Goal: Information Seeking & Learning: Check status

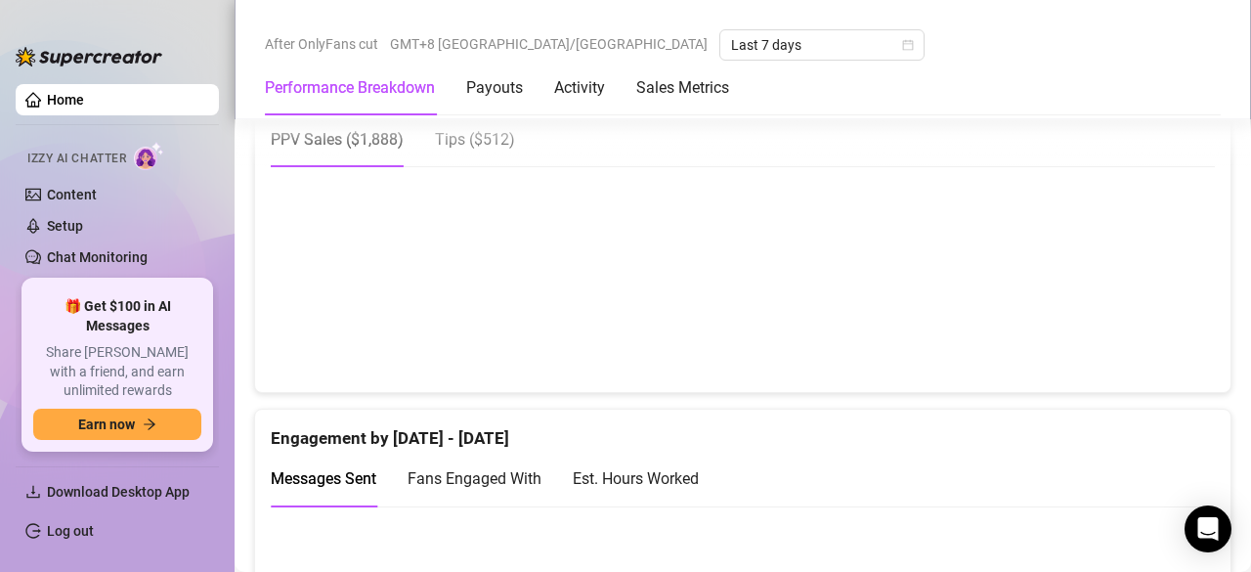
scroll to position [1328, 0]
click at [516, 126] on div "PPV Sales ( $1,888 ) Tips ( $512 )" at bounding box center [743, 139] width 944 height 56
click at [485, 136] on span "Tips ( $512 )" at bounding box center [475, 139] width 80 height 19
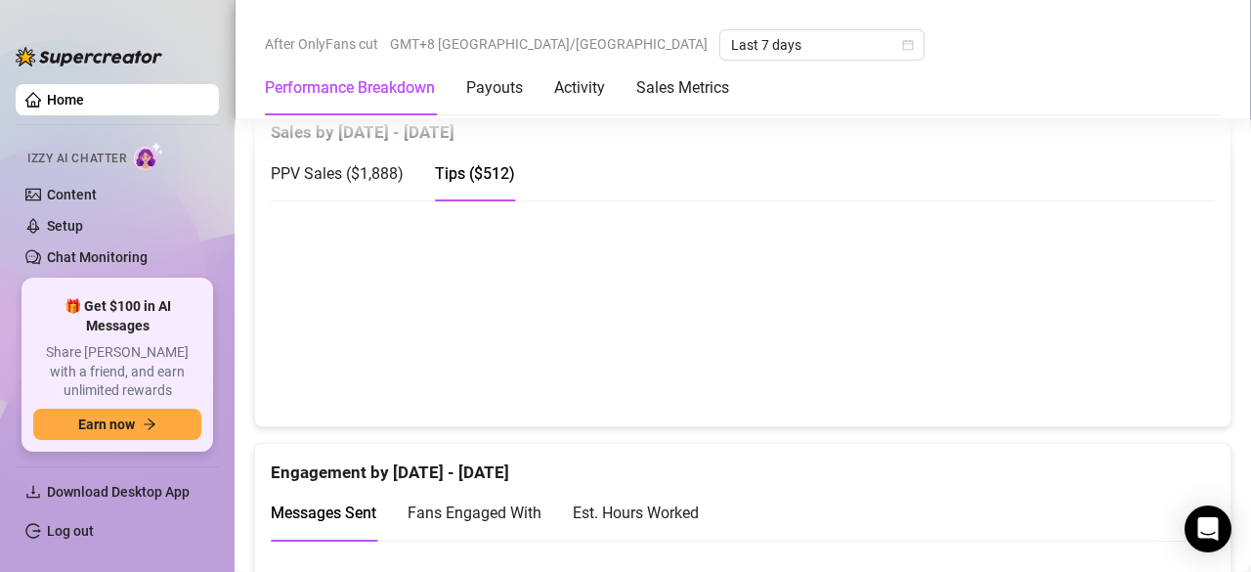
scroll to position [1279, 0]
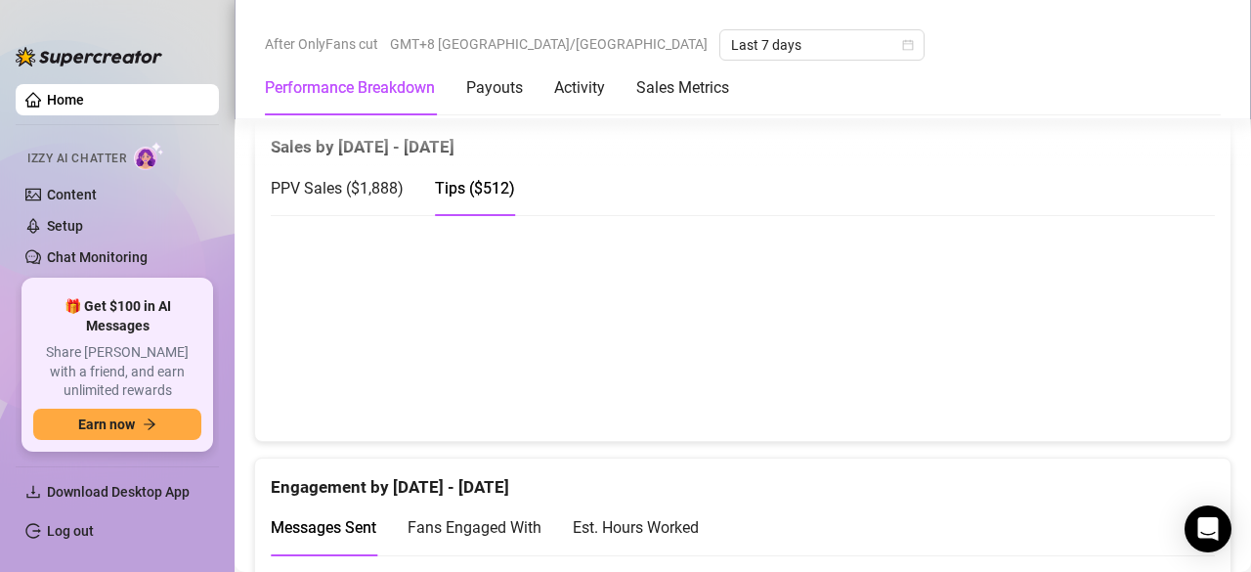
click at [352, 189] on span "PPV Sales ( $1,888 )" at bounding box center [337, 188] width 133 height 19
click at [931, 394] on canvas at bounding box center [736, 328] width 930 height 196
click at [910, 394] on canvas at bounding box center [736, 328] width 930 height 196
